Goal: Transaction & Acquisition: Purchase product/service

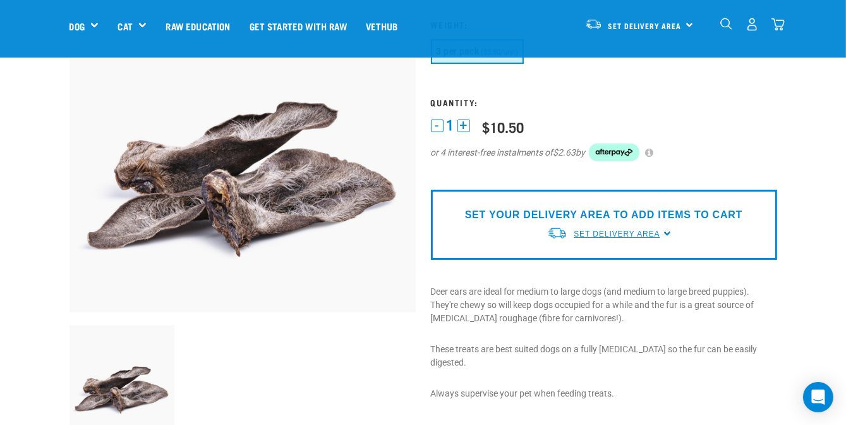
click at [648, 230] on span "Set Delivery Area" at bounding box center [617, 233] width 86 height 9
click at [595, 262] on link "[GEOGRAPHIC_DATA]" at bounding box center [610, 263] width 126 height 21
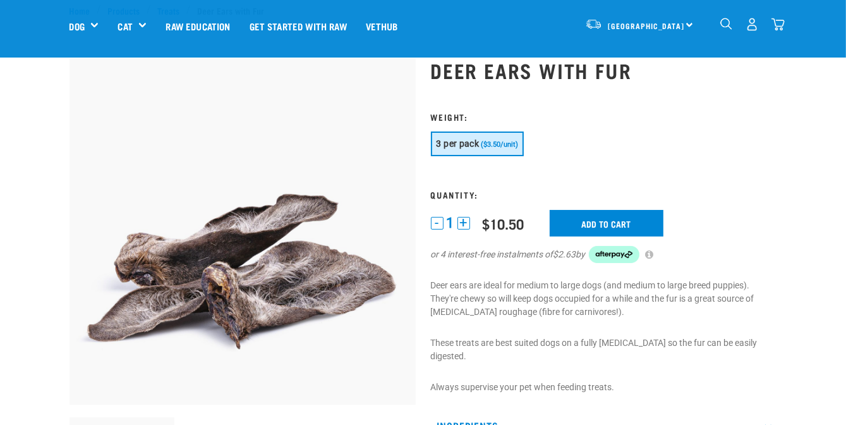
scroll to position [63, 0]
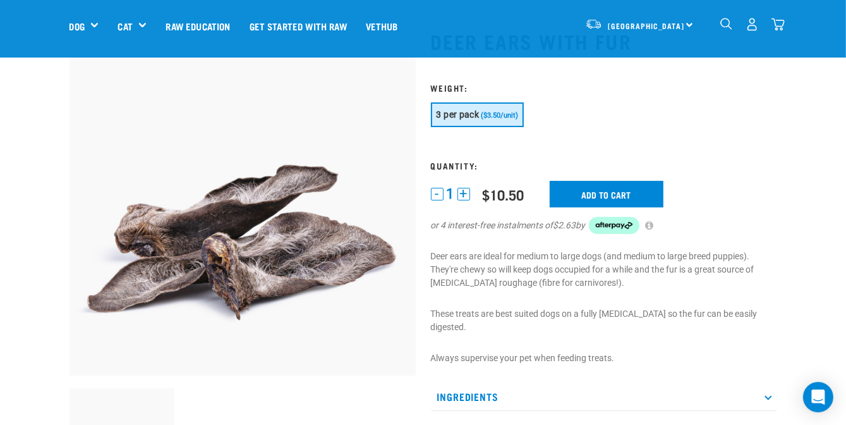
click at [462, 190] on button "+" at bounding box center [464, 194] width 13 height 13
click at [466, 195] on button "+" at bounding box center [464, 194] width 13 height 13
click at [597, 197] on input "Add to cart" at bounding box center [607, 194] width 114 height 27
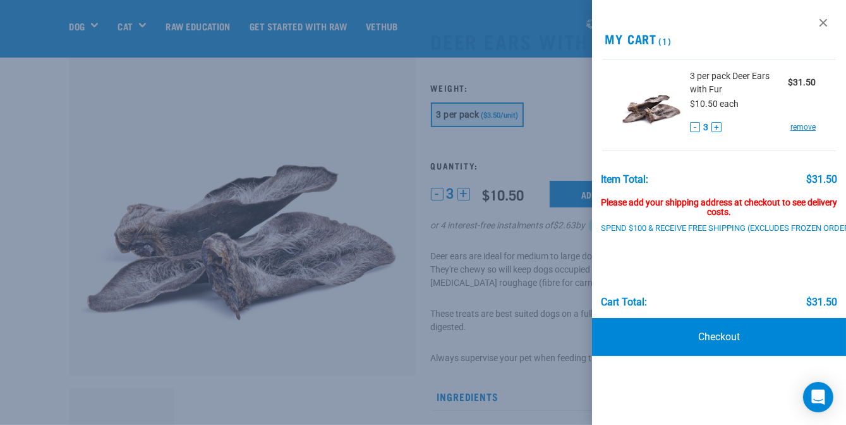
click at [566, 131] on div at bounding box center [423, 212] width 846 height 425
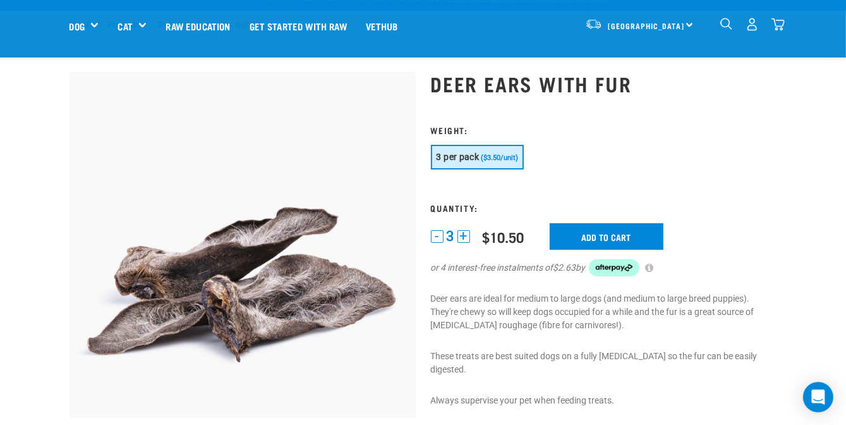
scroll to position [0, 0]
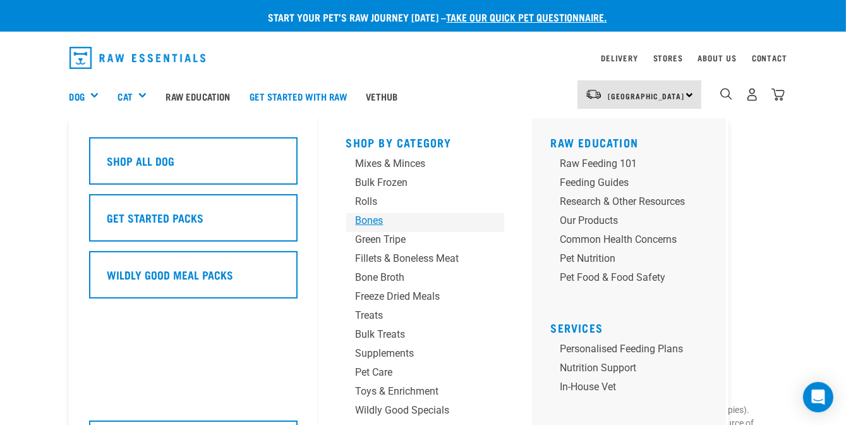
click at [377, 221] on div "Bones" at bounding box center [415, 220] width 118 height 15
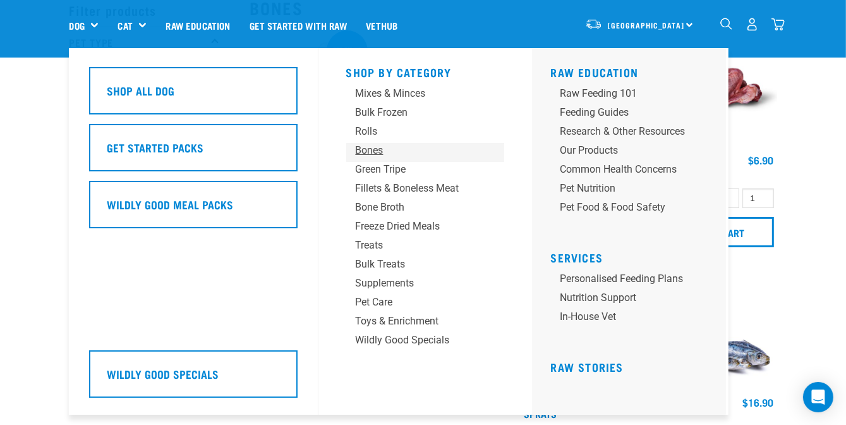
scroll to position [126, 0]
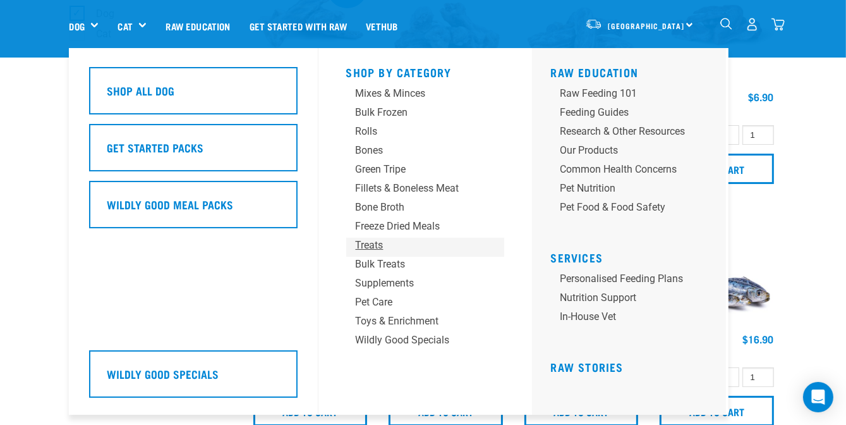
click at [364, 246] on div "Treats" at bounding box center [415, 245] width 118 height 15
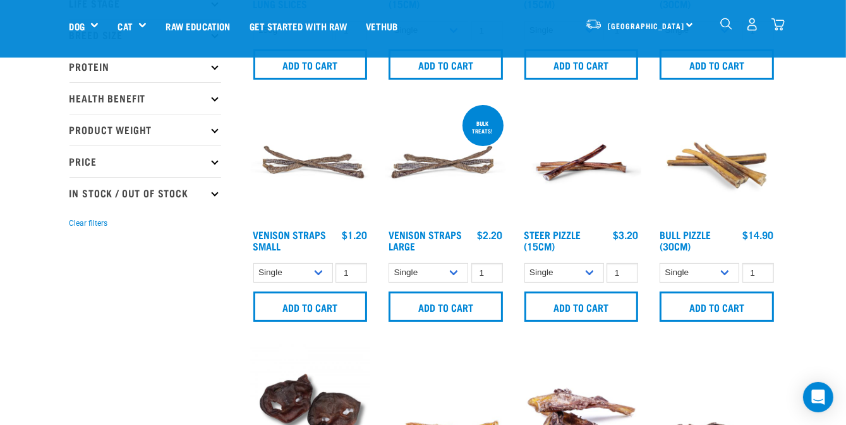
scroll to position [253, 0]
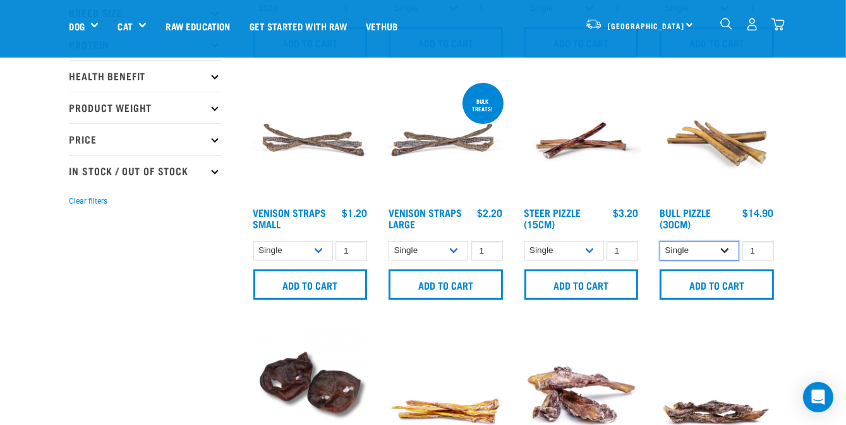
click at [727, 252] on select "Single 10 per pack 25 per pack" at bounding box center [700, 251] width 80 height 20
click at [660, 241] on select "Single 10 per pack 25 per pack" at bounding box center [700, 251] width 80 height 20
click at [727, 246] on select "Single 10 per pack 25 per pack" at bounding box center [700, 251] width 80 height 20
click at [660, 241] on select "Single 10 per pack 25 per pack" at bounding box center [700, 251] width 80 height 20
click at [723, 247] on select "Single 10 per pack 25 per pack" at bounding box center [700, 251] width 80 height 20
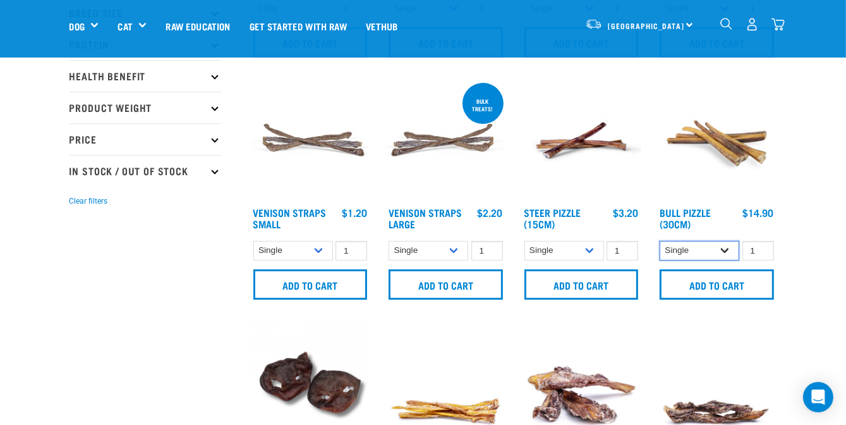
select select "682002"
click at [660, 241] on select "Single 10 per pack 25 per pack" at bounding box center [700, 251] width 80 height 20
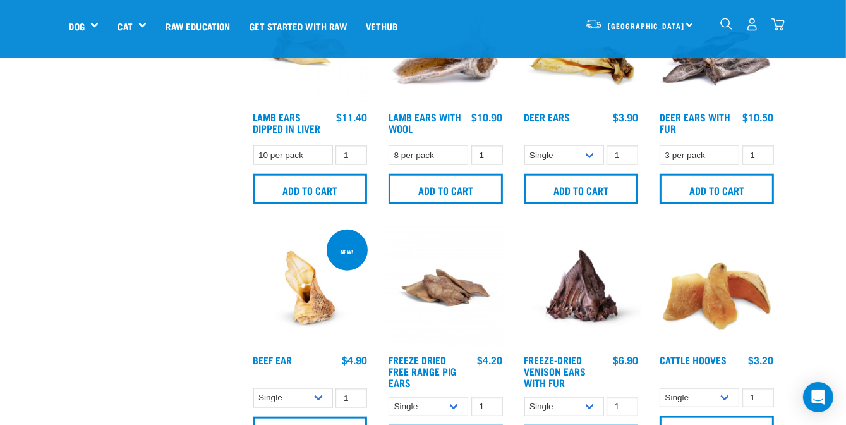
scroll to position [1011, 0]
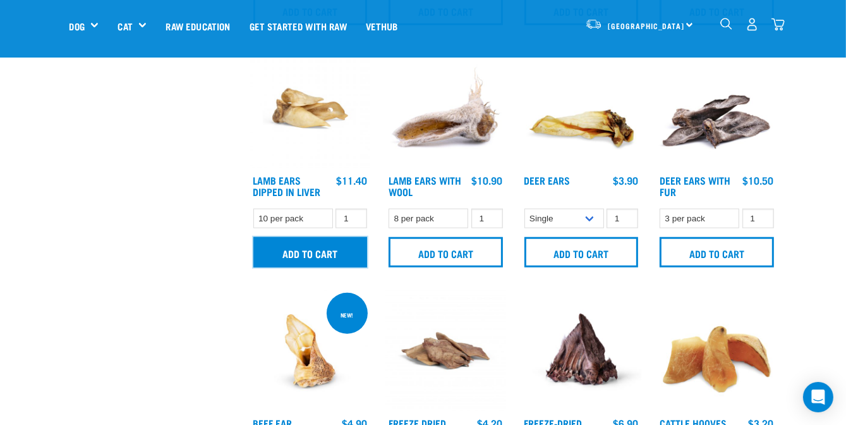
click at [331, 257] on input "Add to cart" at bounding box center [310, 252] width 114 height 30
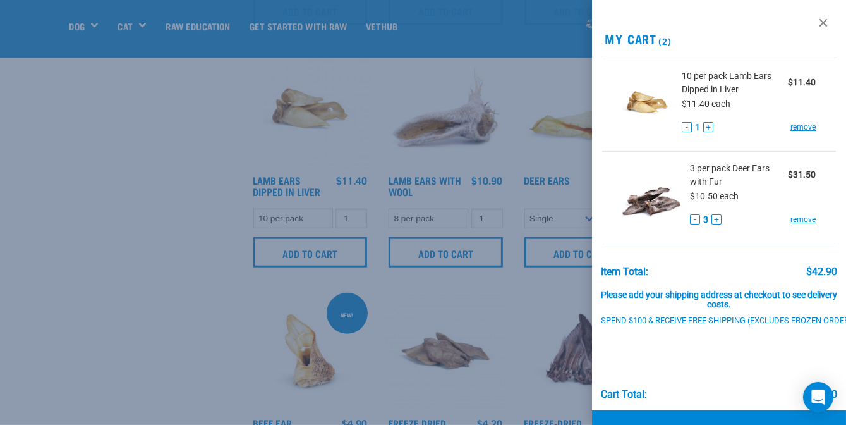
click at [465, 248] on div at bounding box center [423, 212] width 846 height 425
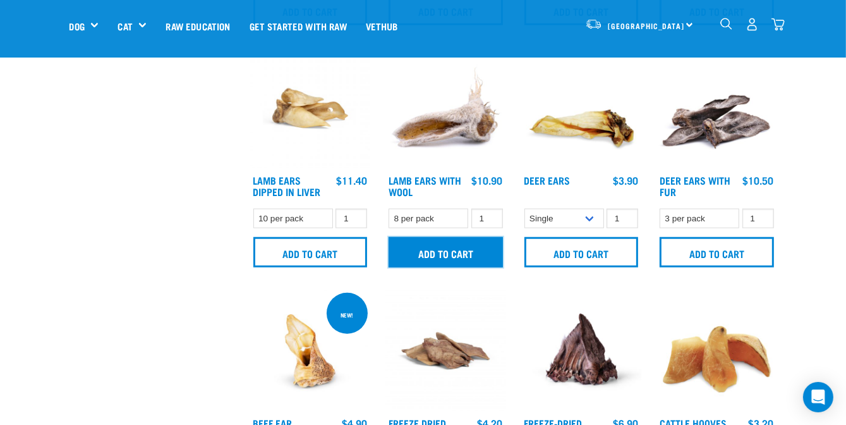
click at [484, 252] on input "Add to cart" at bounding box center [446, 252] width 114 height 30
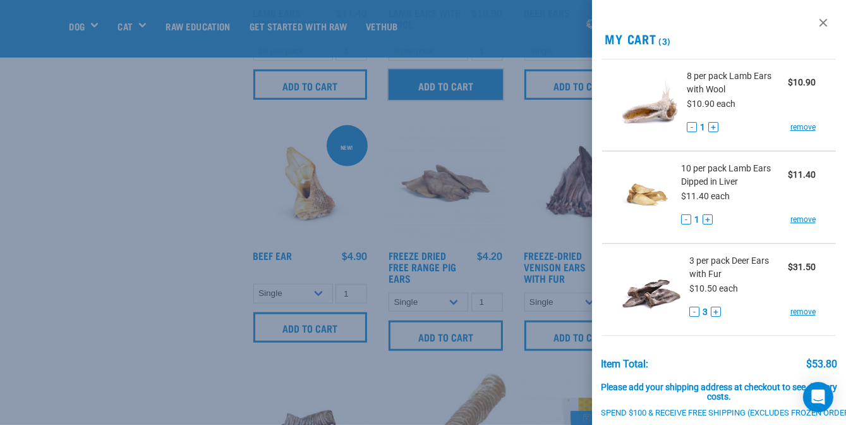
scroll to position [1201, 0]
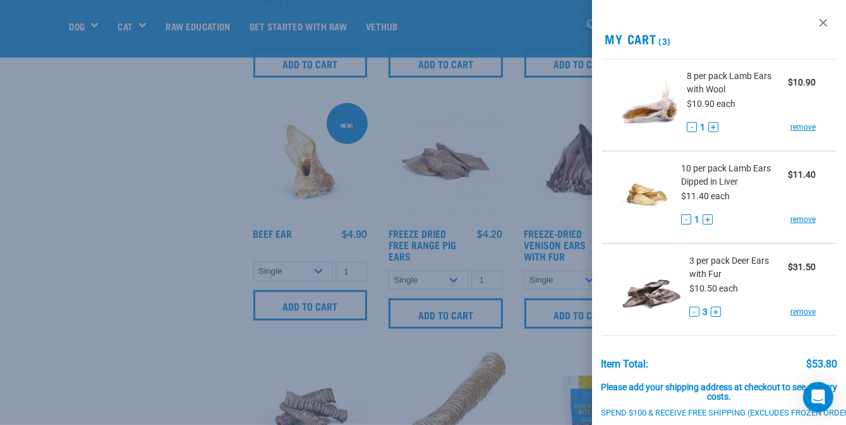
click at [142, 273] on div at bounding box center [423, 212] width 846 height 425
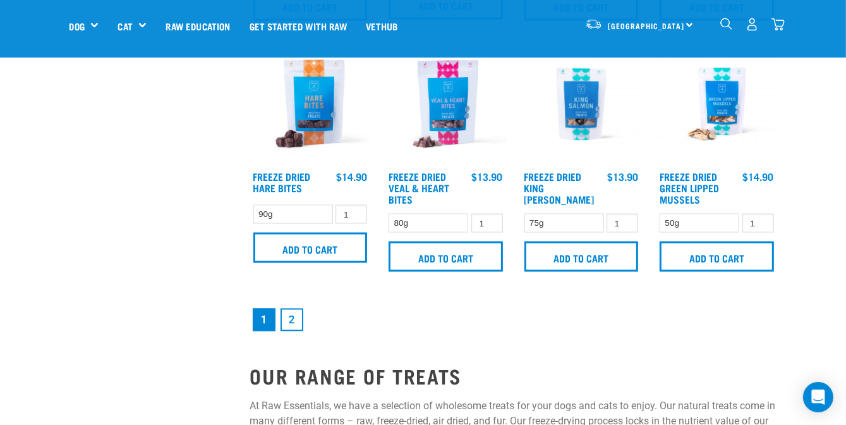
scroll to position [1770, 0]
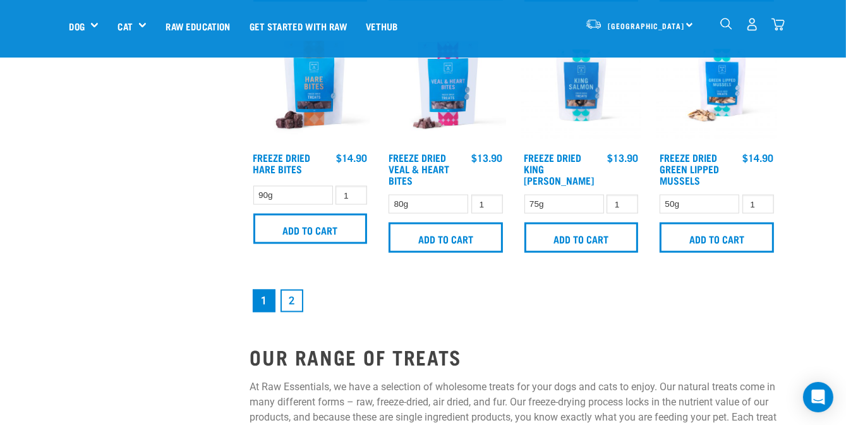
click at [295, 302] on link "2" at bounding box center [292, 300] width 23 height 23
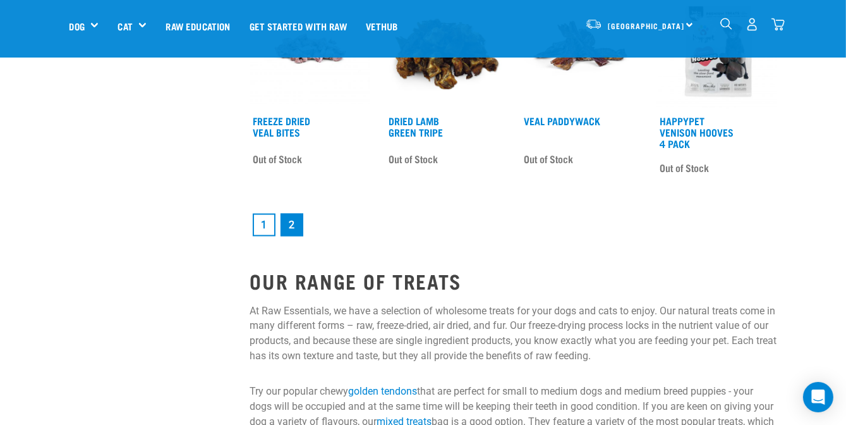
scroll to position [1770, 0]
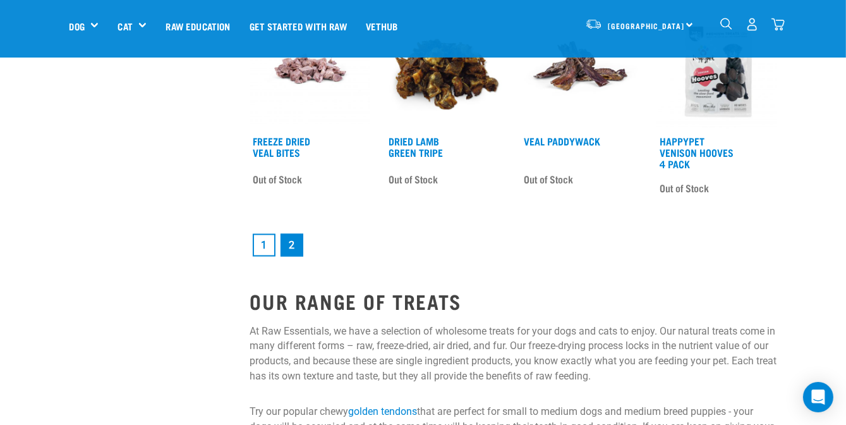
click at [260, 243] on link "1" at bounding box center [264, 245] width 23 height 23
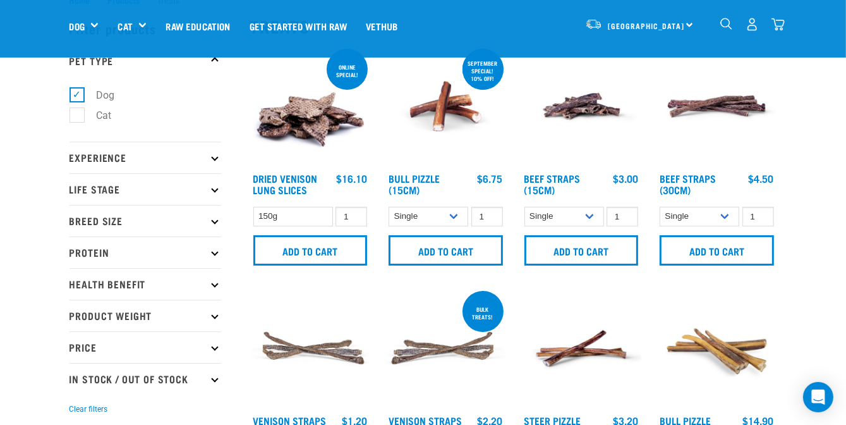
scroll to position [63, 0]
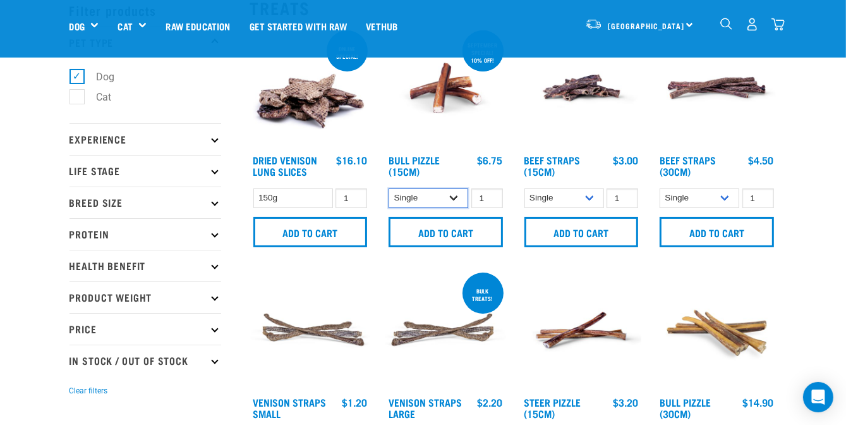
click at [453, 197] on select "Single 10 per pack 25 per pack" at bounding box center [429, 198] width 80 height 20
select select "443099"
click at [389, 188] on select "Single 10 per pack 25 per pack" at bounding box center [429, 198] width 80 height 20
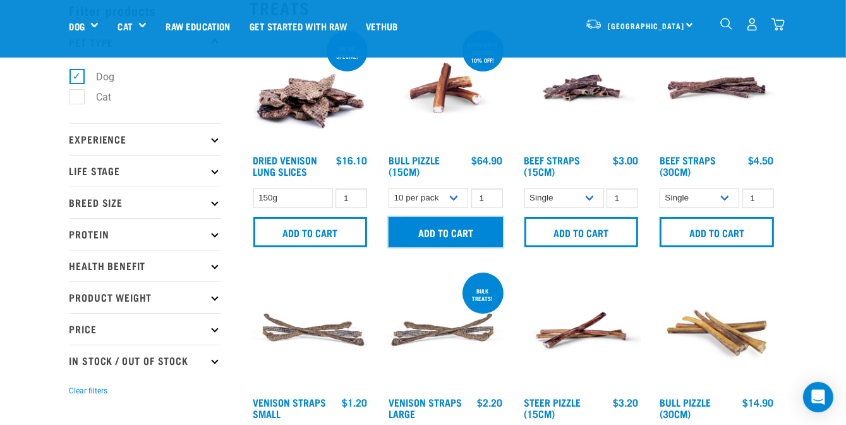
click at [482, 236] on input "Add to cart" at bounding box center [446, 232] width 114 height 30
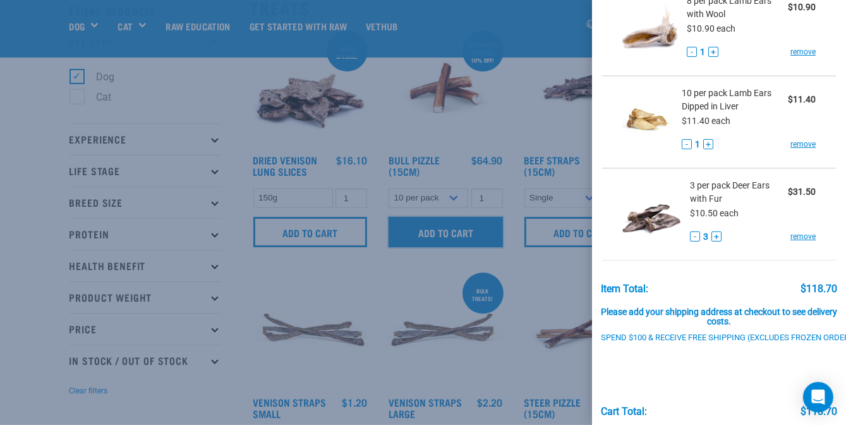
scroll to position [190, 0]
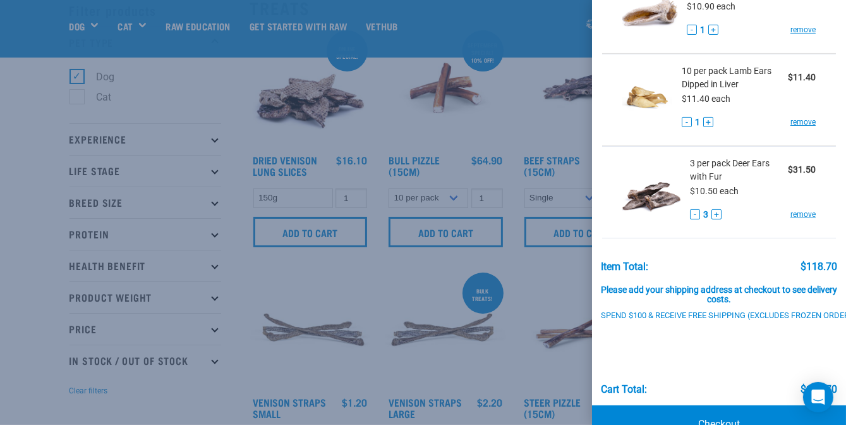
click at [547, 279] on div at bounding box center [423, 212] width 846 height 425
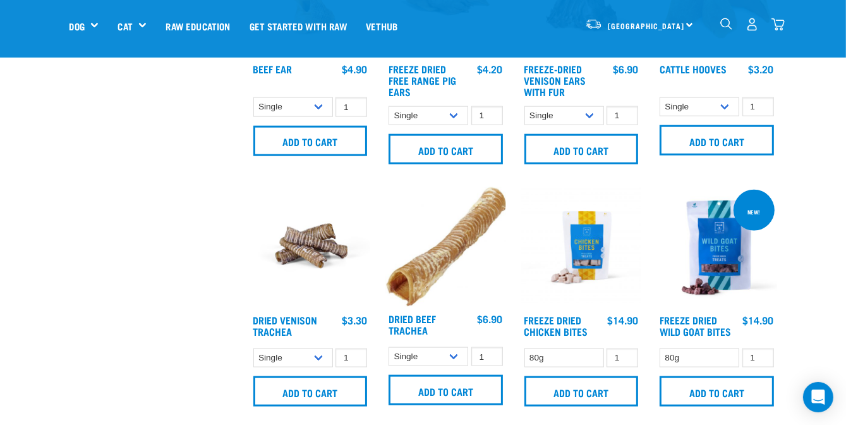
scroll to position [1390, 0]
